Goal: Find contact information: Find contact information

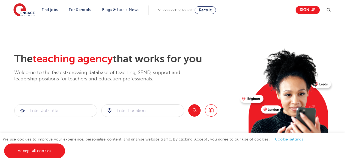
scroll to position [137, 0]
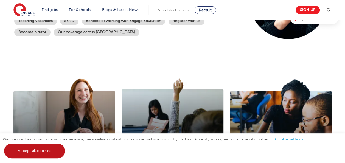
click at [56, 154] on link "Accept all cookies" at bounding box center [34, 151] width 61 height 15
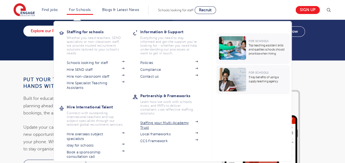
scroll to position [495, 0]
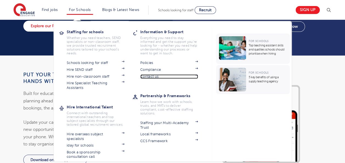
click at [157, 76] on link "Contact us" at bounding box center [169, 76] width 58 height 4
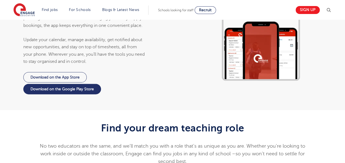
scroll to position [412, 0]
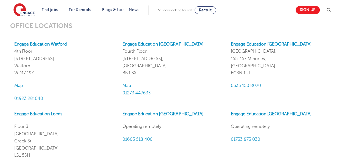
scroll to position [167, 0]
